Goal: Find specific page/section: Find specific page/section

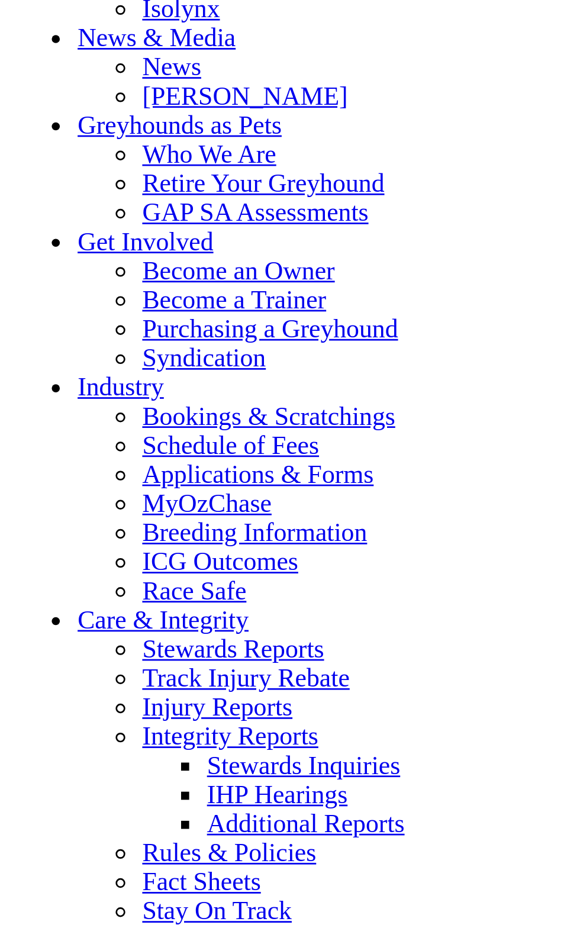
scroll to position [4028, 0]
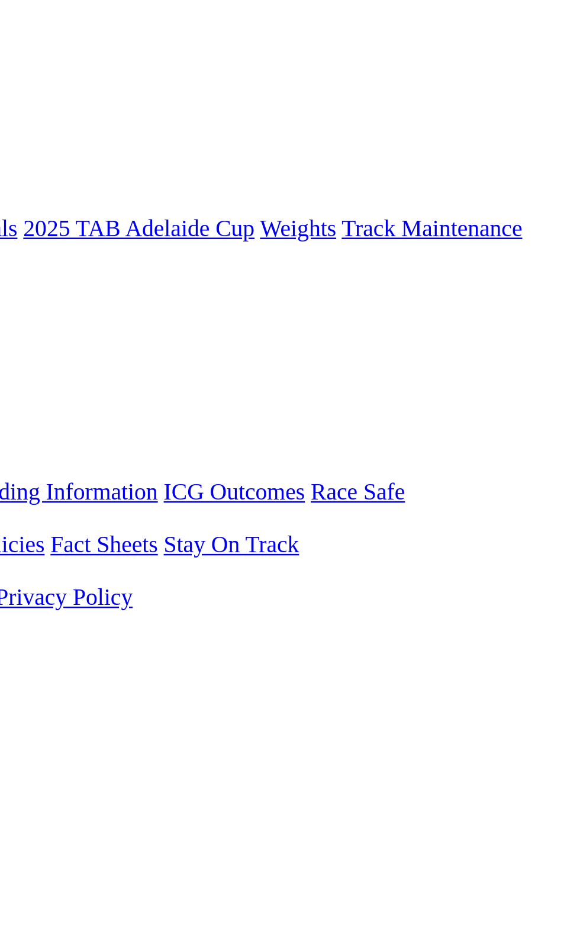
click at [26, 463] on link "F" at bounding box center [23, 468] width 5 height 10
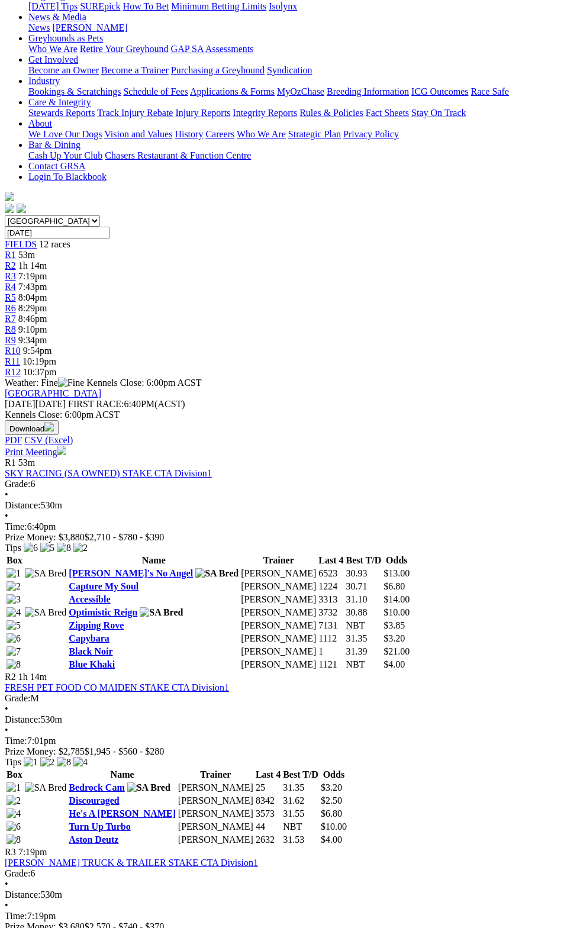
scroll to position [137, 0]
